Goal: Task Accomplishment & Management: Use online tool/utility

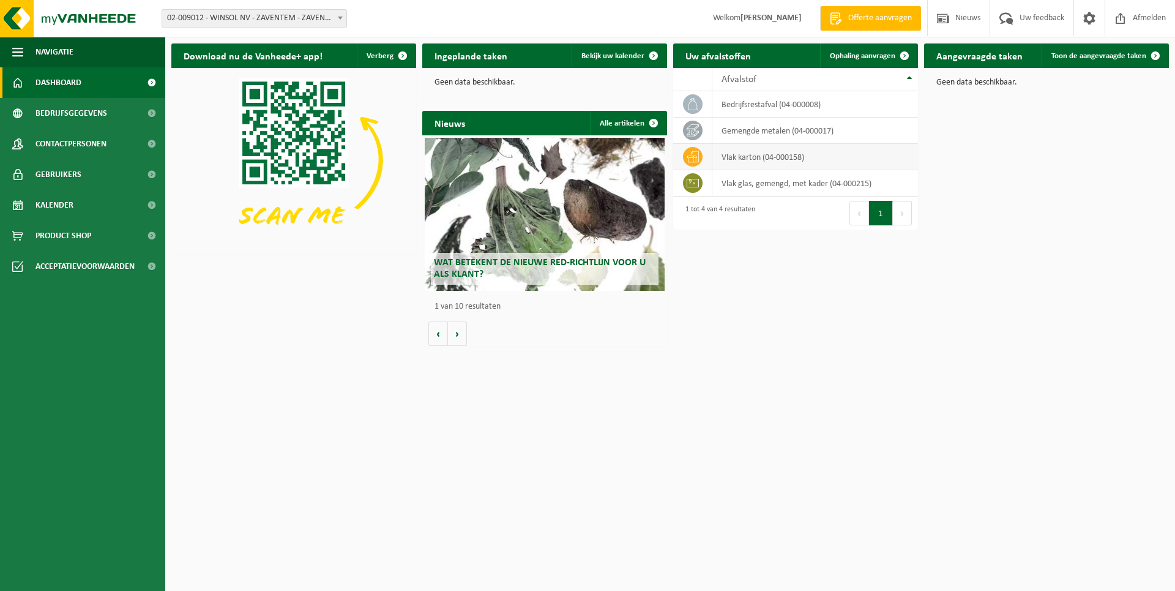
click at [740, 159] on td "vlak karton (04-000158)" at bounding box center [815, 157] width 206 height 26
click at [696, 159] on icon at bounding box center [693, 156] width 12 height 11
click at [815, 154] on td "vlak karton (04-000158)" at bounding box center [815, 157] width 206 height 26
click at [864, 58] on span "Ophaling aanvragen" at bounding box center [862, 56] width 65 height 8
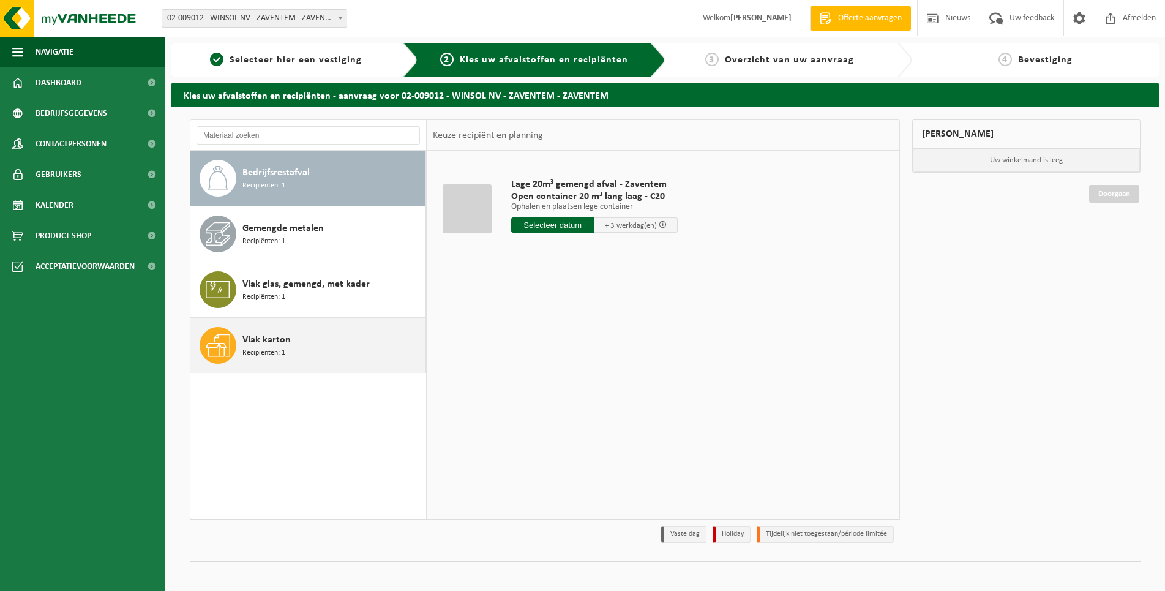
click at [286, 348] on div "Vlak karton Recipiënten: 1" at bounding box center [332, 345] width 180 height 37
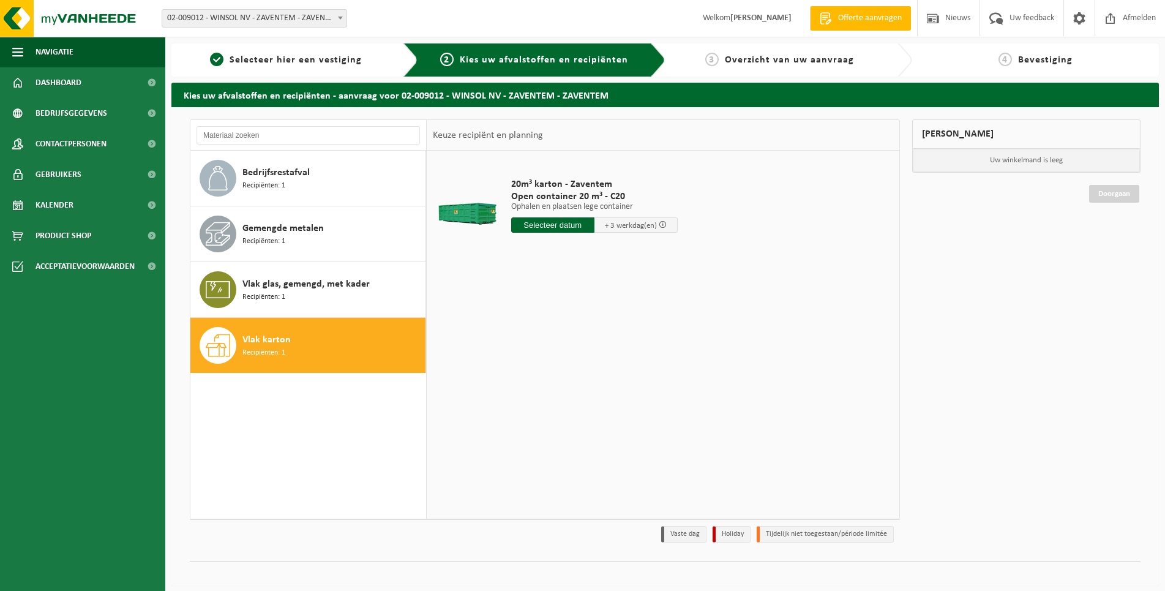
click at [568, 225] on input "text" at bounding box center [552, 224] width 83 height 15
click at [521, 357] on div "18" at bounding box center [522, 353] width 21 height 20
type input "Van 2025-08-18"
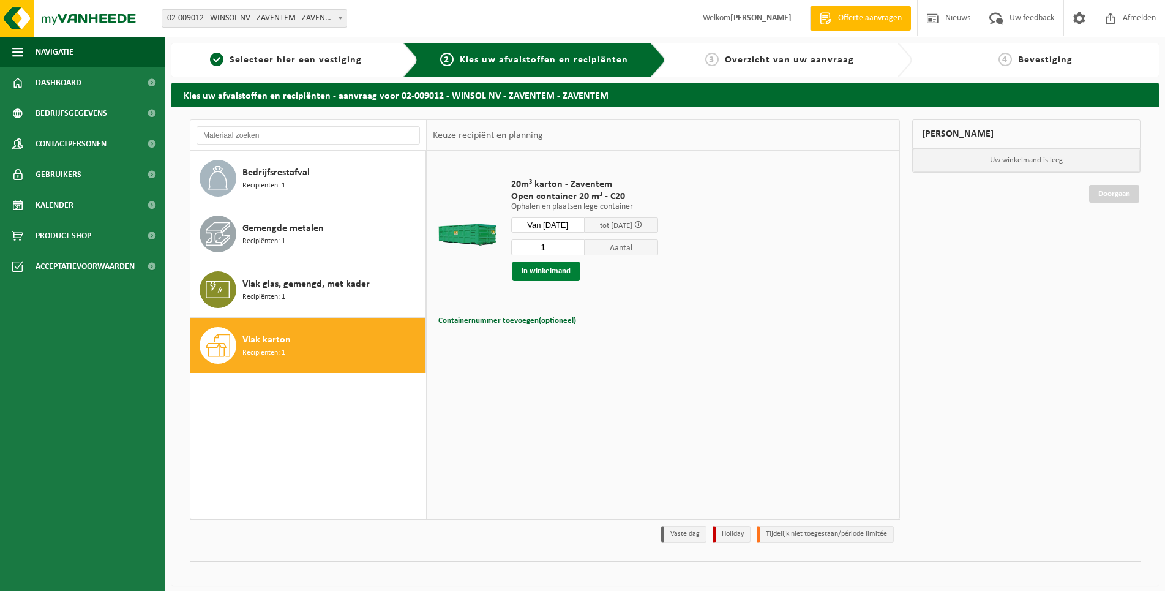
click at [556, 267] on button "In winkelmand" at bounding box center [545, 271] width 67 height 20
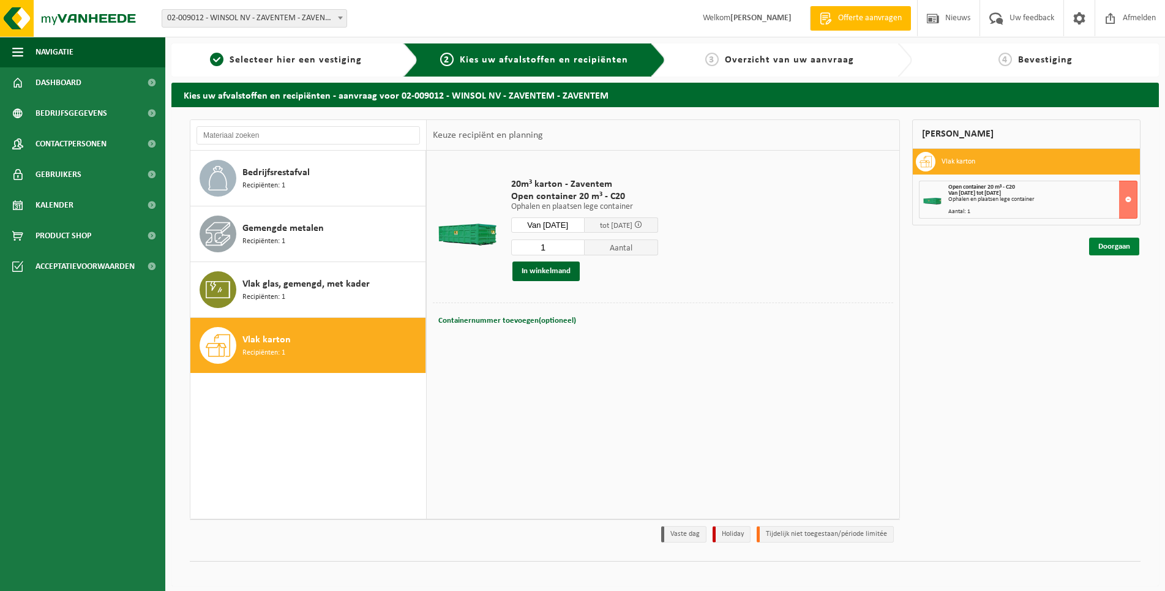
click at [1117, 250] on link "Doorgaan" at bounding box center [1114, 246] width 50 height 18
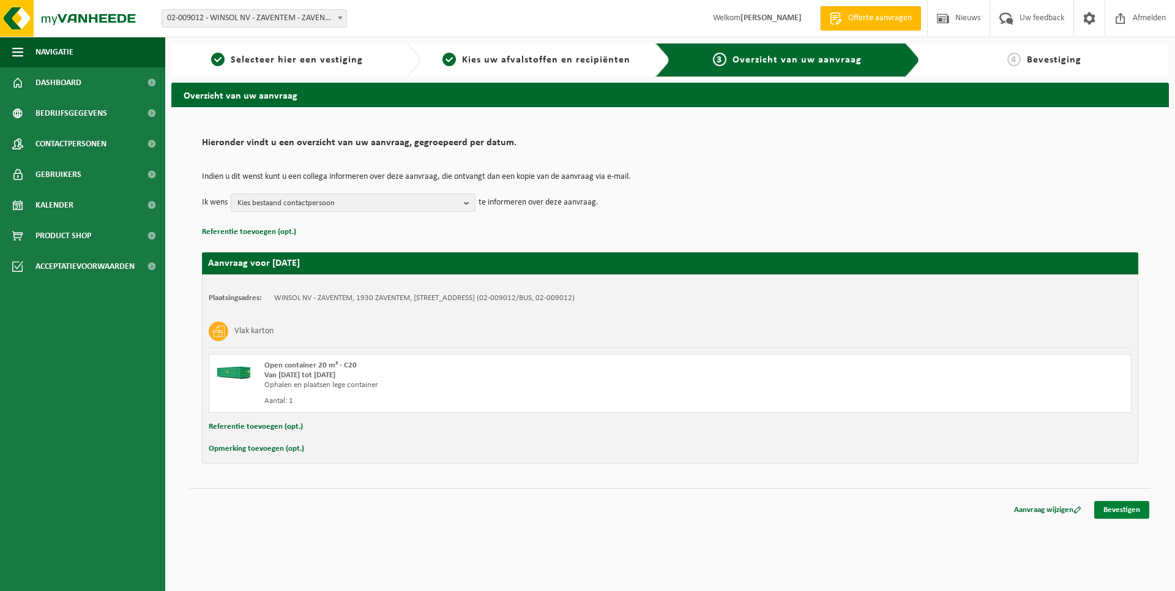
click at [1113, 511] on link "Bevestigen" at bounding box center [1121, 510] width 55 height 18
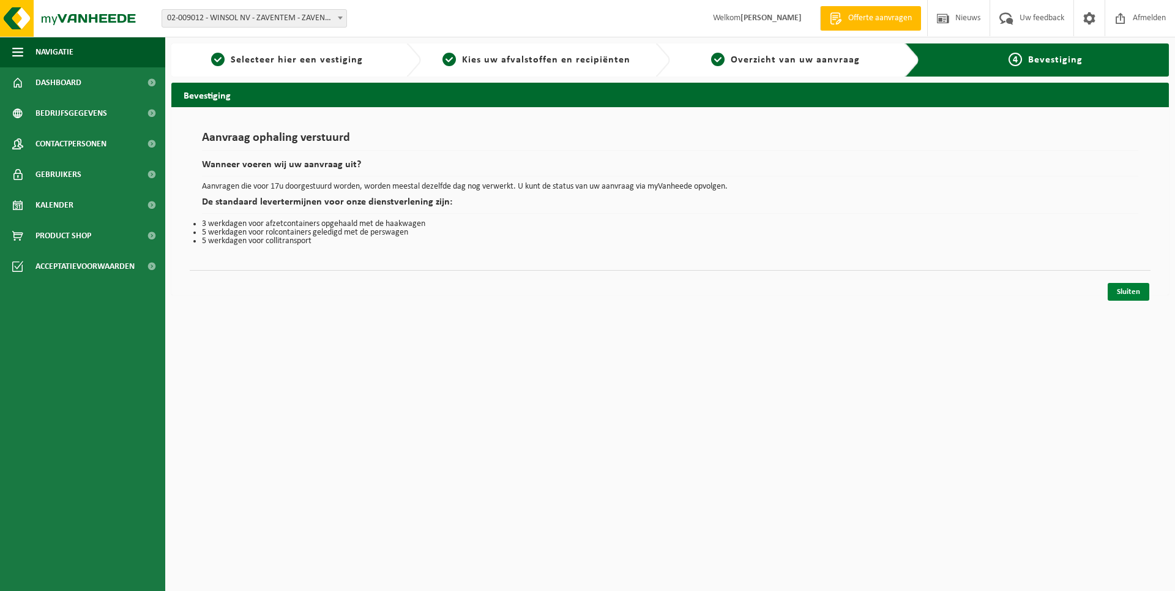
click at [1140, 291] on link "Sluiten" at bounding box center [1129, 292] width 42 height 18
